Goal: Task Accomplishment & Management: Use online tool/utility

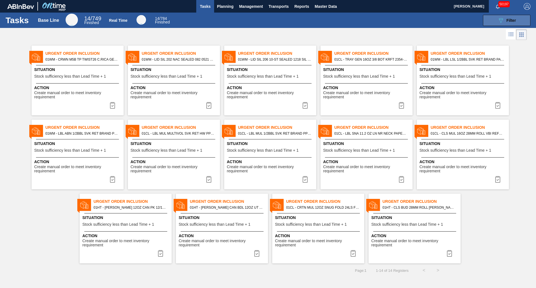
click at [494, 19] on button "089F7B8B-B2A5-4AFE-B5C0-19BA573D28AC Filter" at bounding box center [507, 20] width 48 height 11
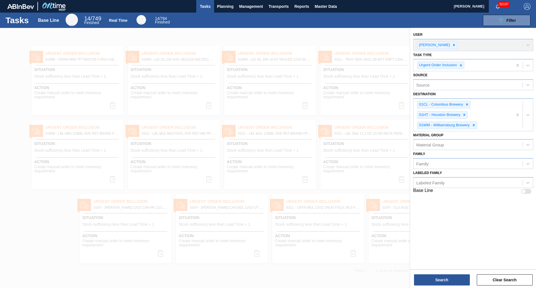
click at [305, 31] on div at bounding box center [268, 172] width 536 height 288
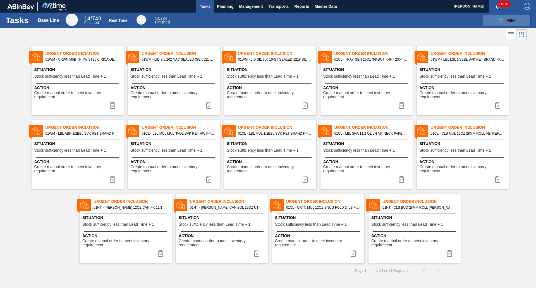
click at [508, 21] on span "Filter" at bounding box center [512, 20] width 10 height 4
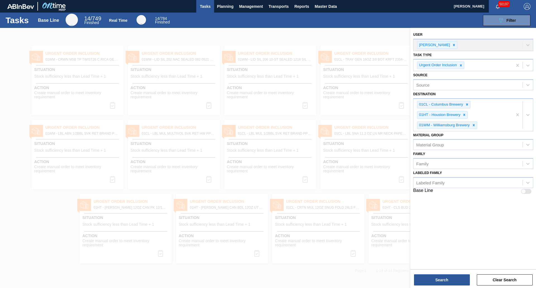
click at [57, 213] on div at bounding box center [268, 172] width 536 height 288
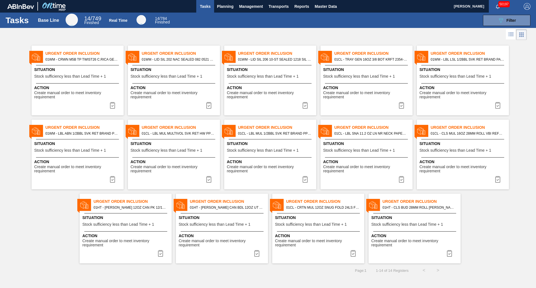
click at [163, 91] on span "Create manual order to meet inventory requirement" at bounding box center [175, 95] width 88 height 9
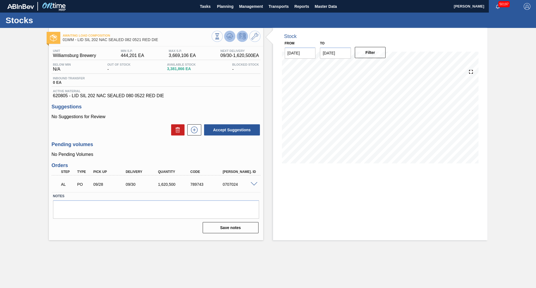
click at [228, 39] on icon at bounding box center [230, 37] width 6 height 3
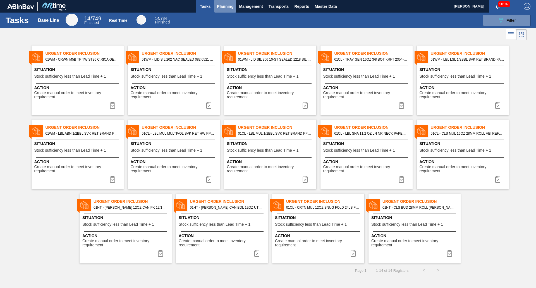
click at [226, 6] on span "Planning" at bounding box center [225, 6] width 16 height 7
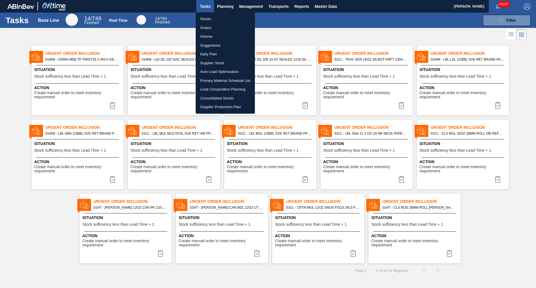
click at [219, 90] on li "Load Composition Planning" at bounding box center [225, 89] width 59 height 9
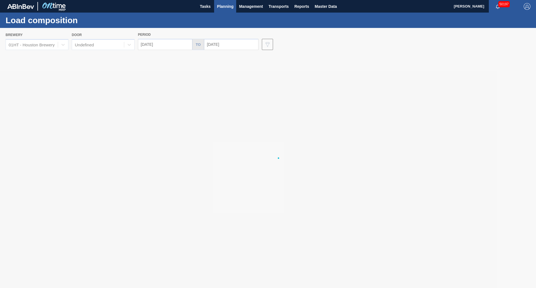
click at [62, 46] on div at bounding box center [268, 158] width 536 height 260
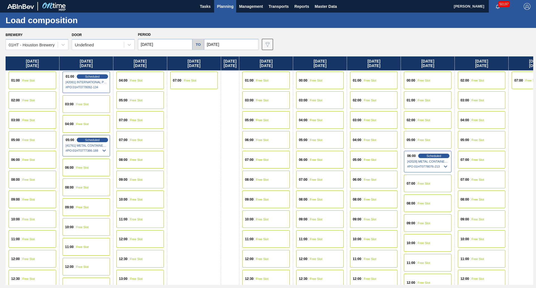
click at [62, 46] on icon at bounding box center [63, 45] width 6 height 6
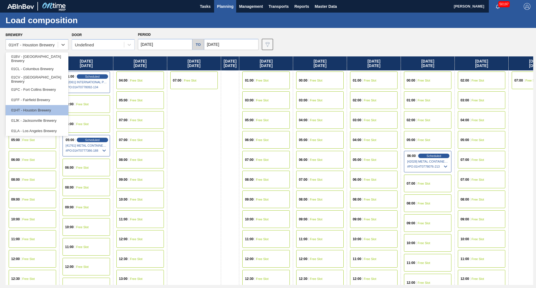
scroll to position [42, 0]
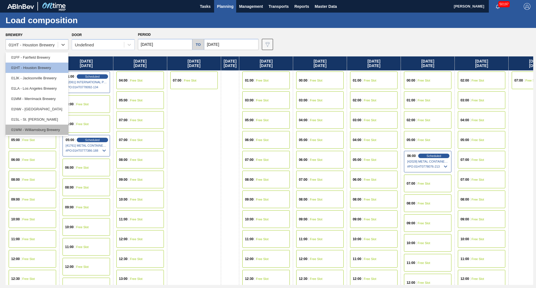
click at [35, 126] on div "01WM - Williamsburg Brewery" at bounding box center [37, 130] width 63 height 10
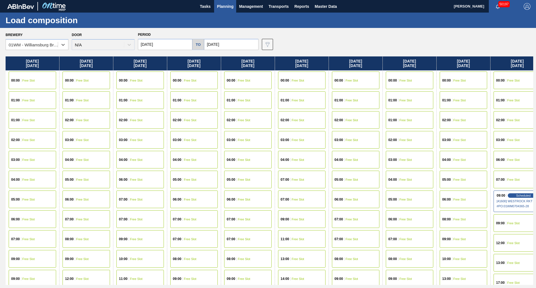
click at [217, 32] on div "Period [DATE] to [DATE]" at bounding box center [198, 40] width 121 height 19
click at [231, 44] on input "[DATE]" at bounding box center [231, 44] width 54 height 11
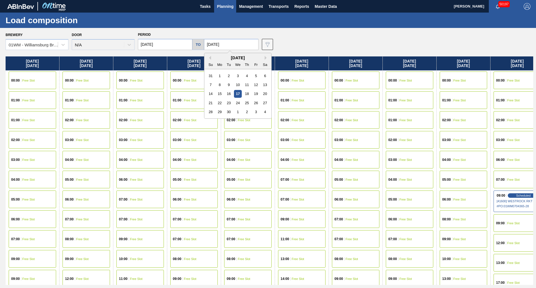
click at [263, 56] on div "[DATE]" at bounding box center [238, 57] width 67 height 5
click at [265, 56] on button "Next Month" at bounding box center [267, 58] width 4 height 4
click at [245, 101] on div "23" at bounding box center [247, 103] width 8 height 8
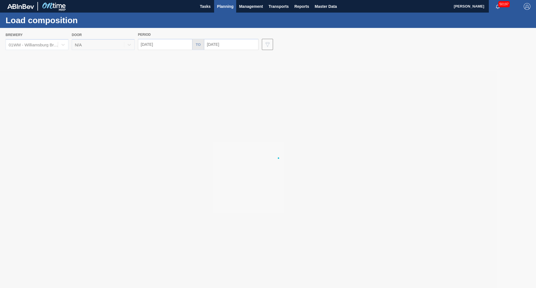
type input "[DATE]"
click at [173, 48] on div at bounding box center [268, 158] width 536 height 260
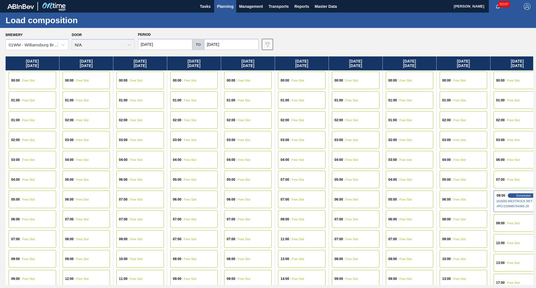
click at [169, 46] on input "[DATE]" at bounding box center [165, 44] width 54 height 11
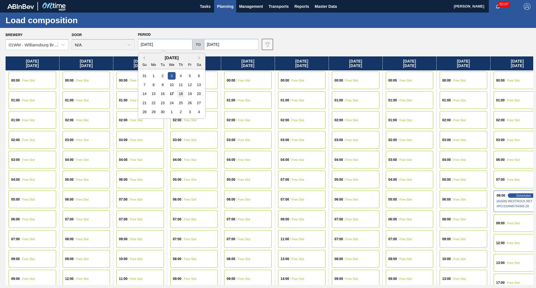
click at [179, 92] on div "18" at bounding box center [181, 94] width 8 height 8
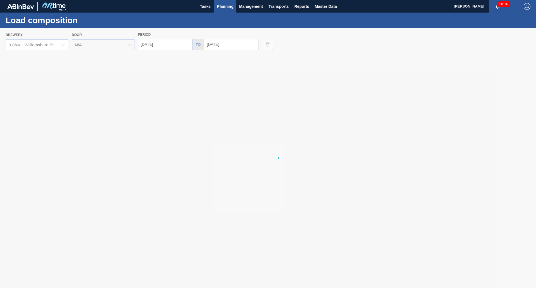
type input "[DATE]"
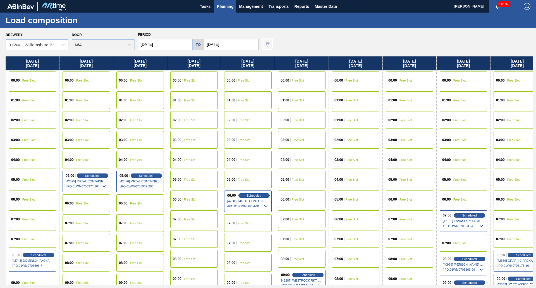
click at [351, 163] on div "03:00 Free Slot" at bounding box center [356, 160] width 48 height 18
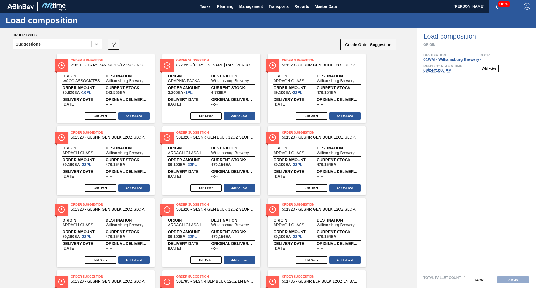
click at [96, 48] on div at bounding box center [97, 44] width 10 height 10
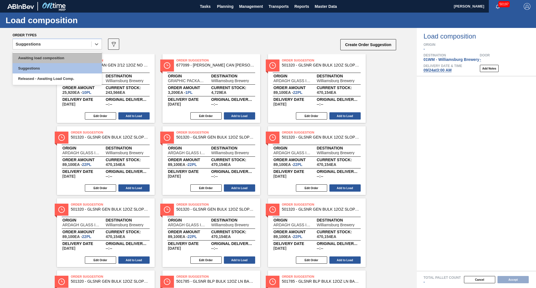
click at [65, 60] on div "Awaiting load composition" at bounding box center [57, 58] width 89 height 10
